Goal: Task Accomplishment & Management: Use online tool/utility

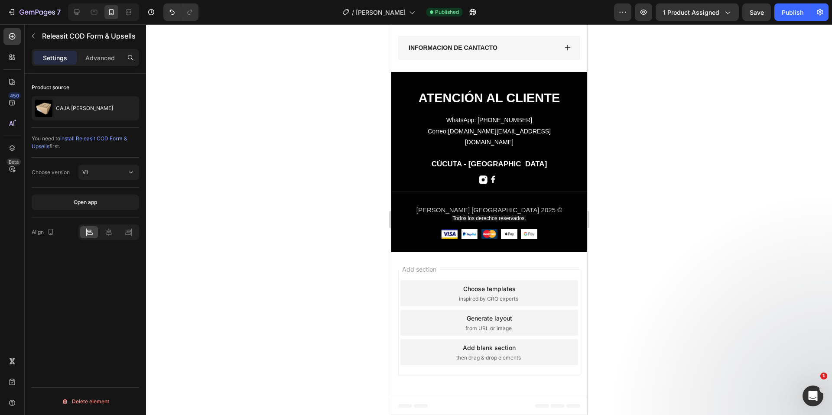
scroll to position [3061, 0]
